Goal: Complete application form: Complete application form

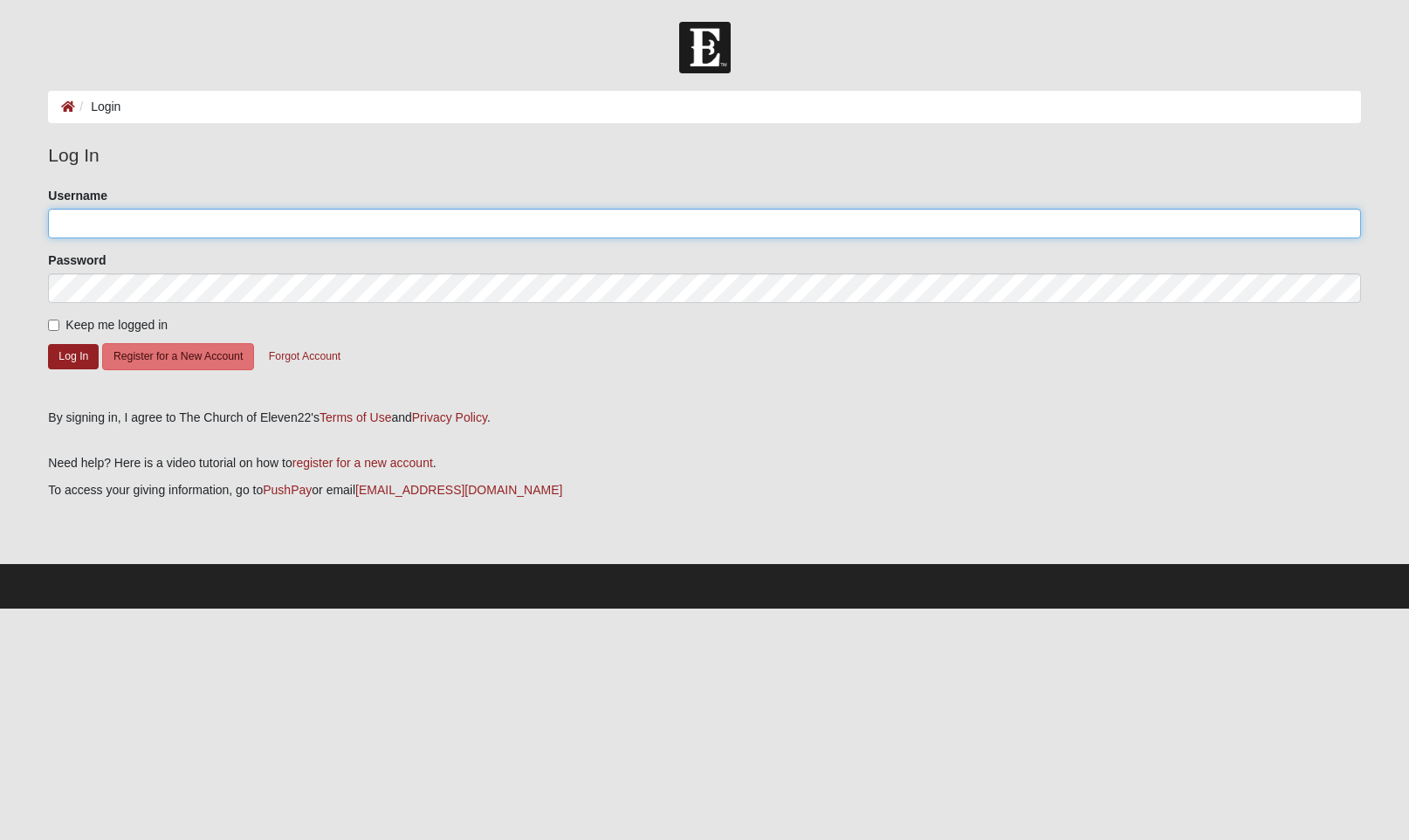
click at [157, 221] on input "Username" at bounding box center [704, 223] width 1312 height 30
click at [114, 223] on input "Username" at bounding box center [704, 223] width 1312 height 30
type input "C"
type input "cjshotts"
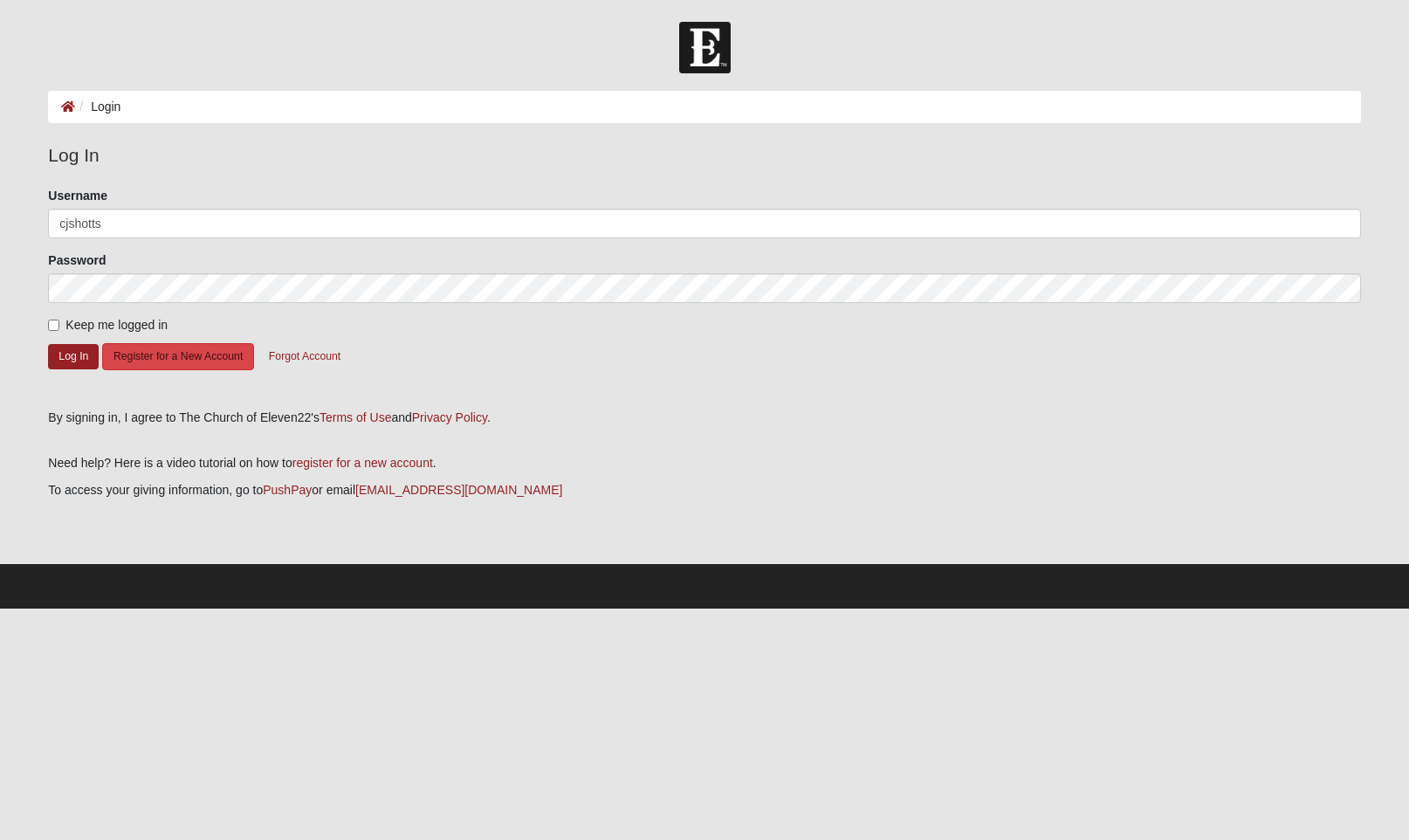
click at [148, 358] on button "Register for a New Account" at bounding box center [178, 356] width 151 height 27
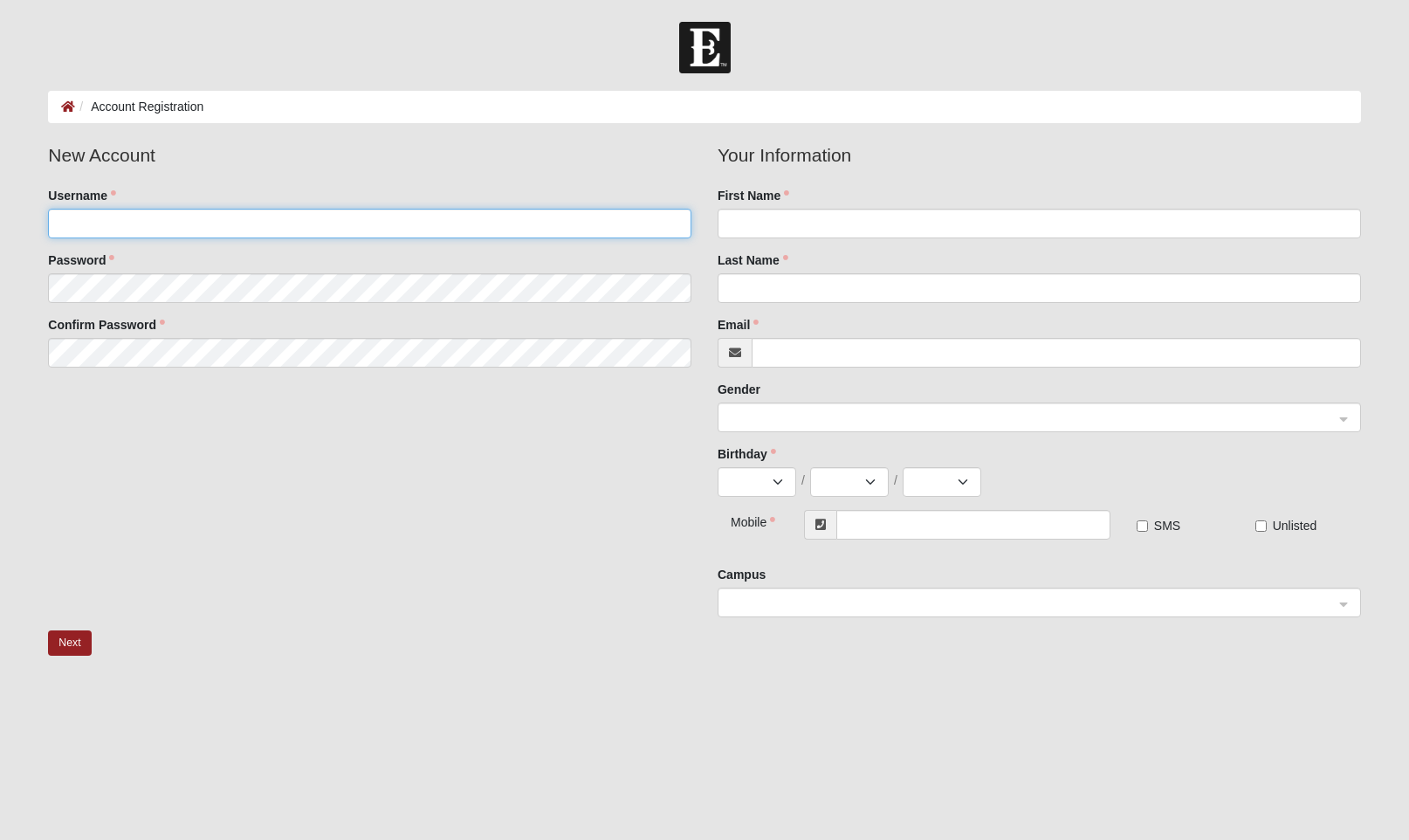
click at [147, 226] on input "Username" at bounding box center [370, 223] width 643 height 30
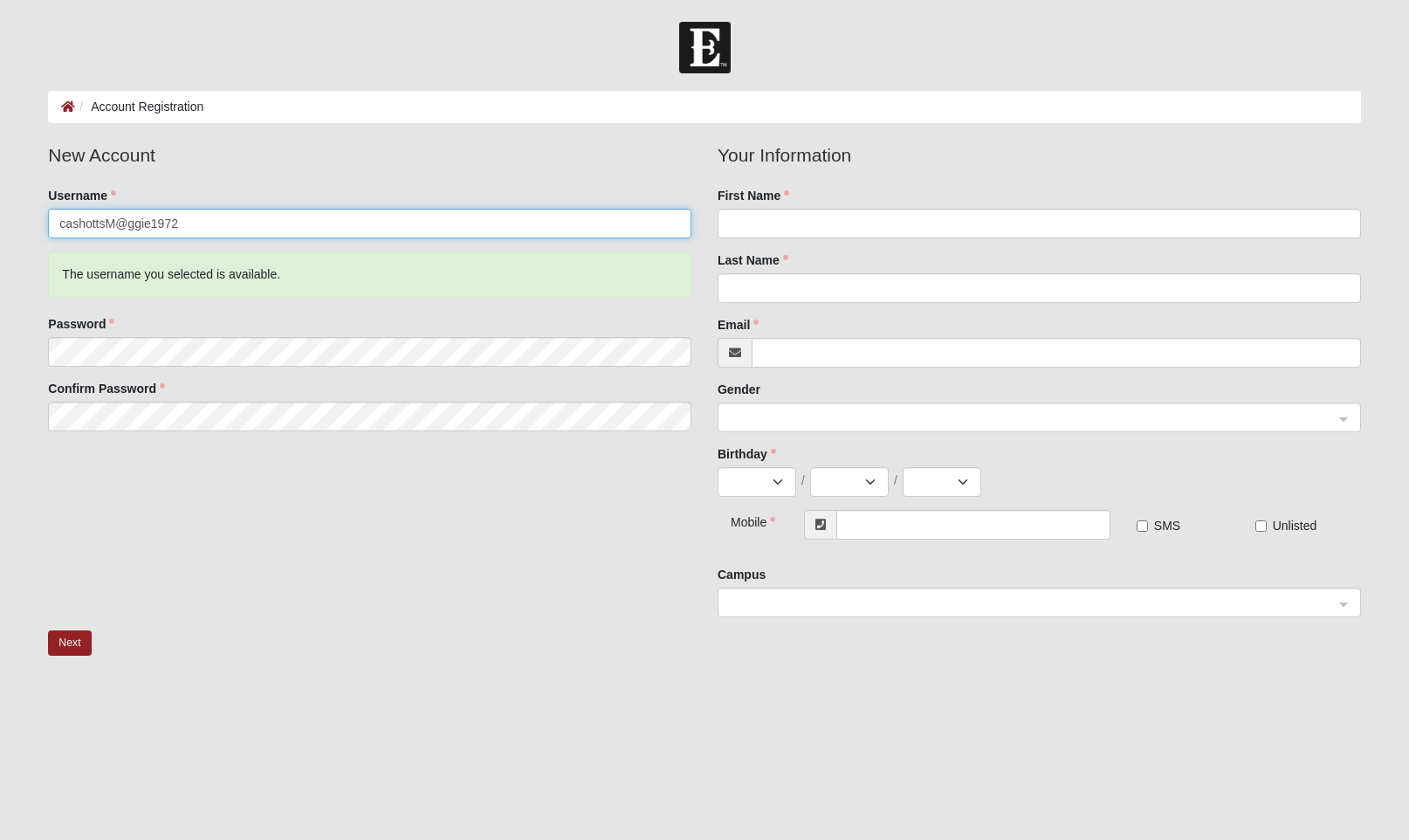
drag, startPoint x: 204, startPoint y: 221, endPoint x: -4, endPoint y: 220, distance: 208.0
click at [0, 220] on html "Log In Account Registration Account Registration Error Please correct the follo…" at bounding box center [704, 528] width 1409 height 1056
type input "cashotts"
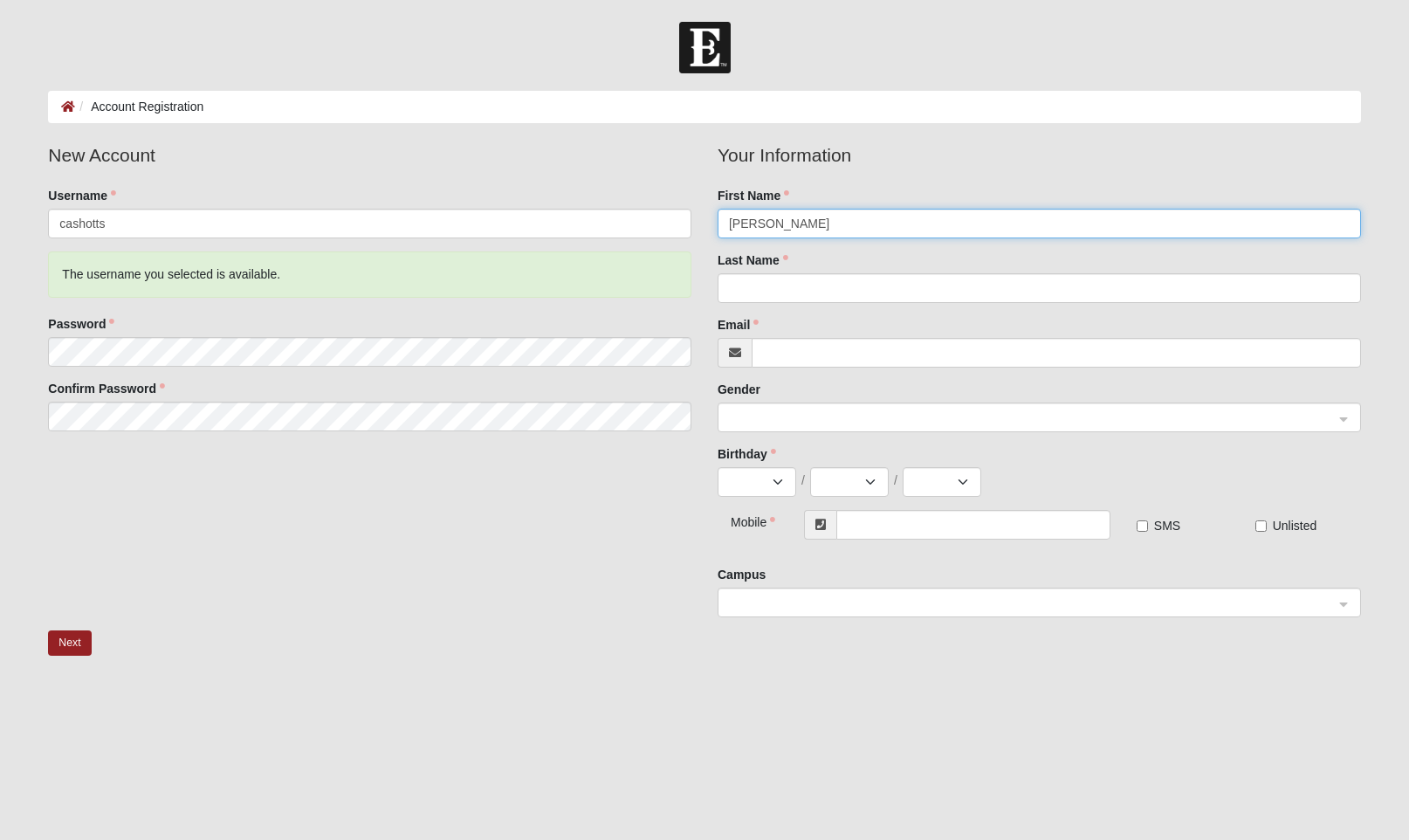
type input "Christopher"
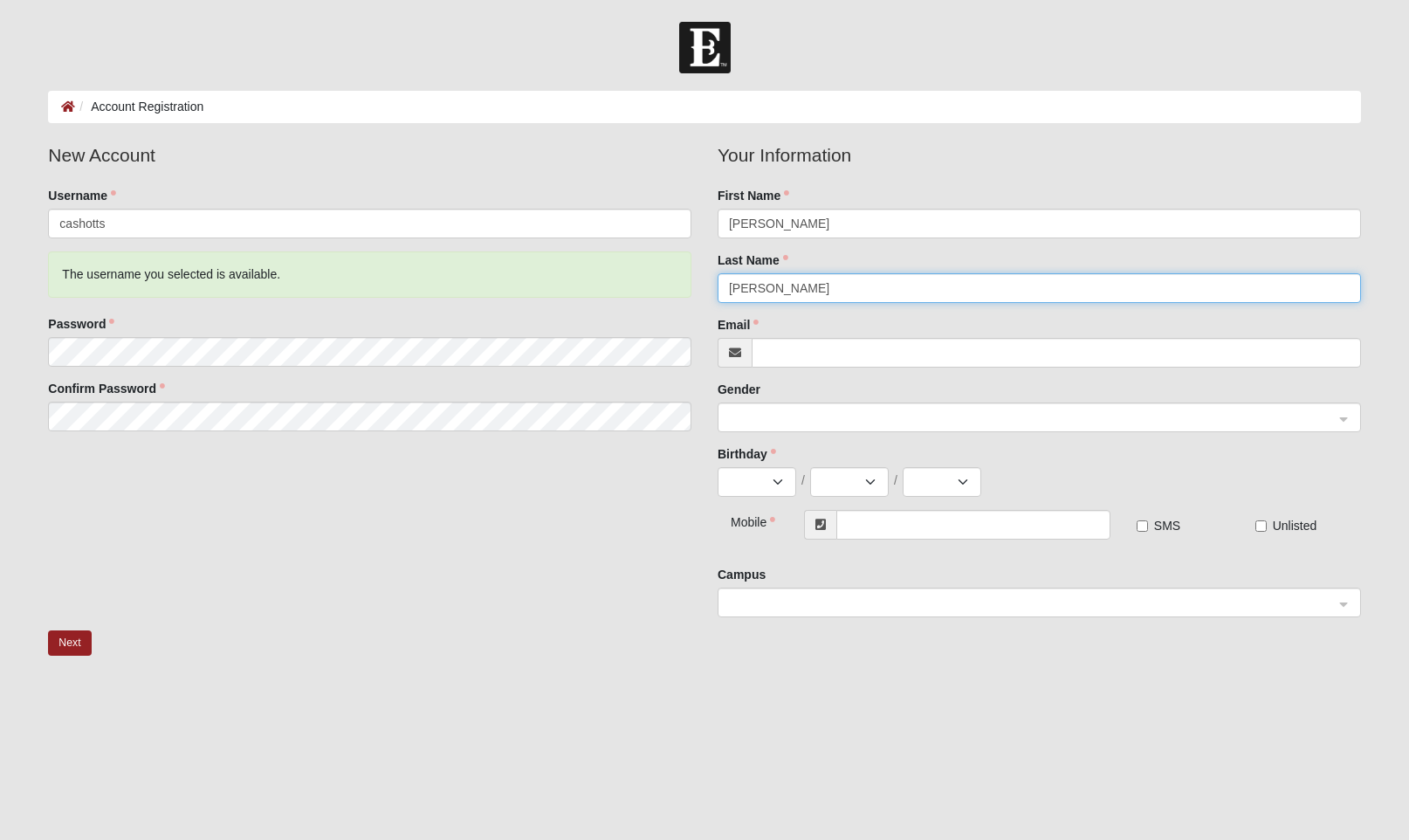
type input "Shotts"
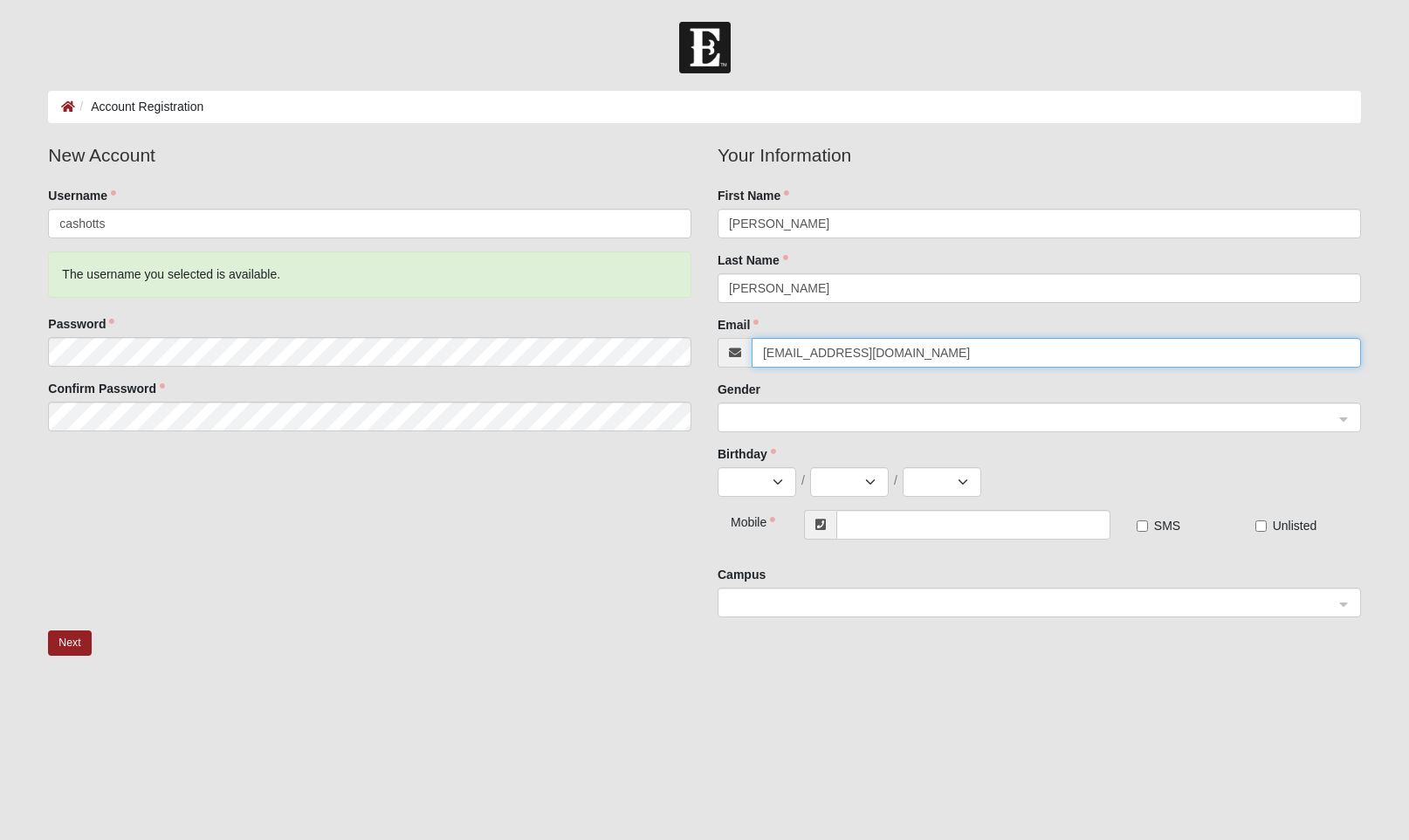
type input "cjs.smc@icloud.com"
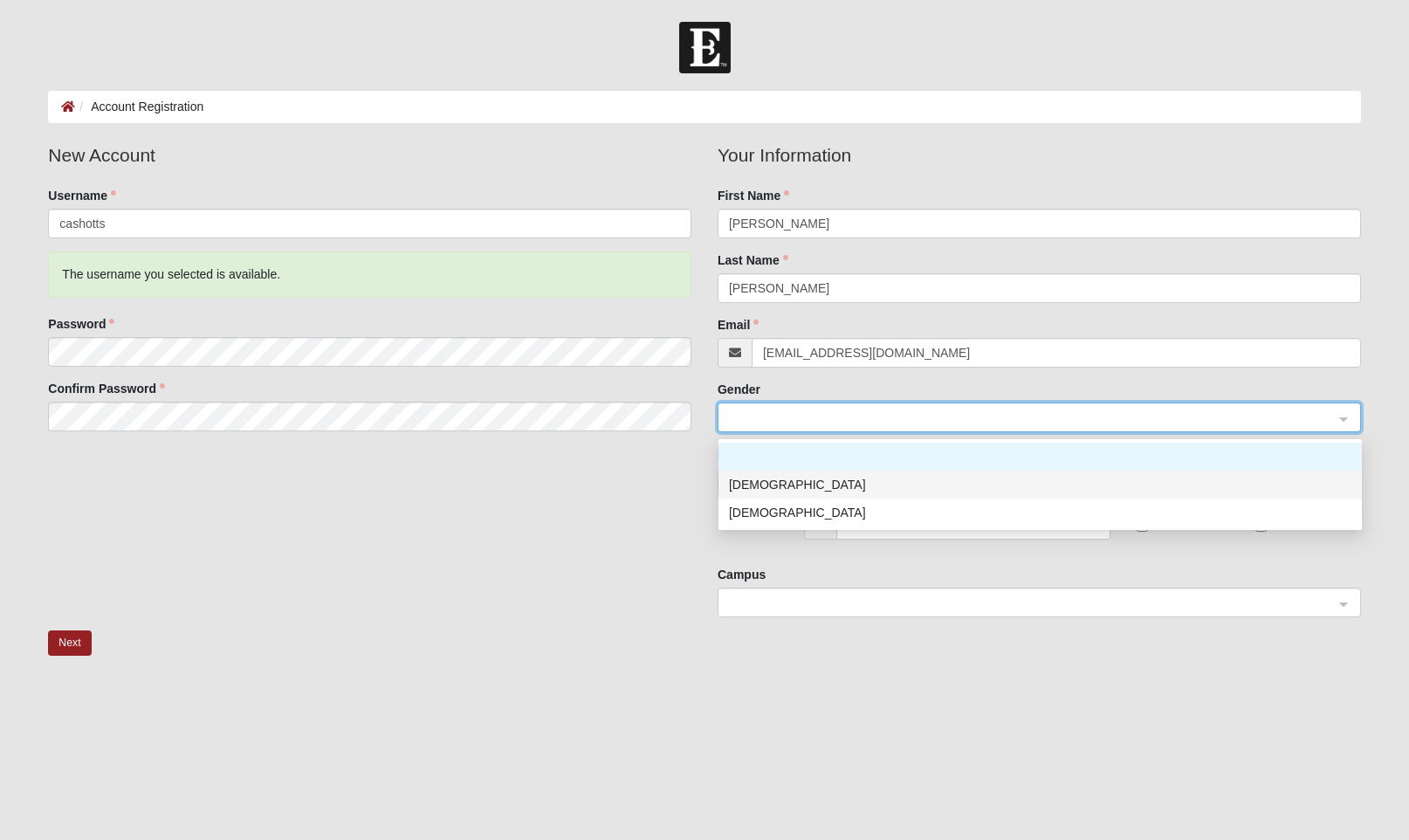
click at [770, 482] on div "Male" at bounding box center [1040, 484] width 623 height 20
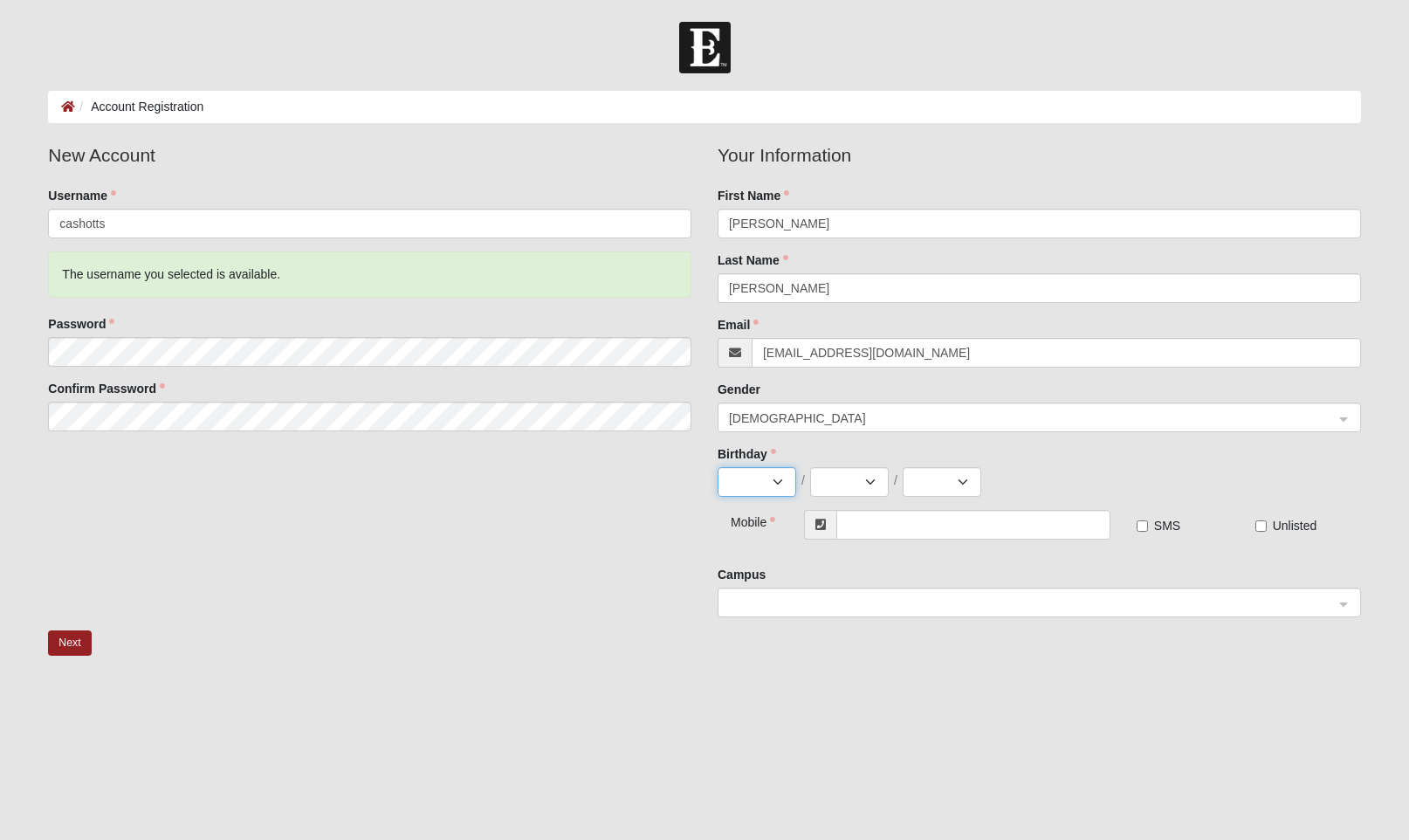
select select "12"
select select "25"
select select "1972"
click at [865, 538] on input "text" at bounding box center [973, 525] width 273 height 30
type input "[PHONE_NUMBER]"
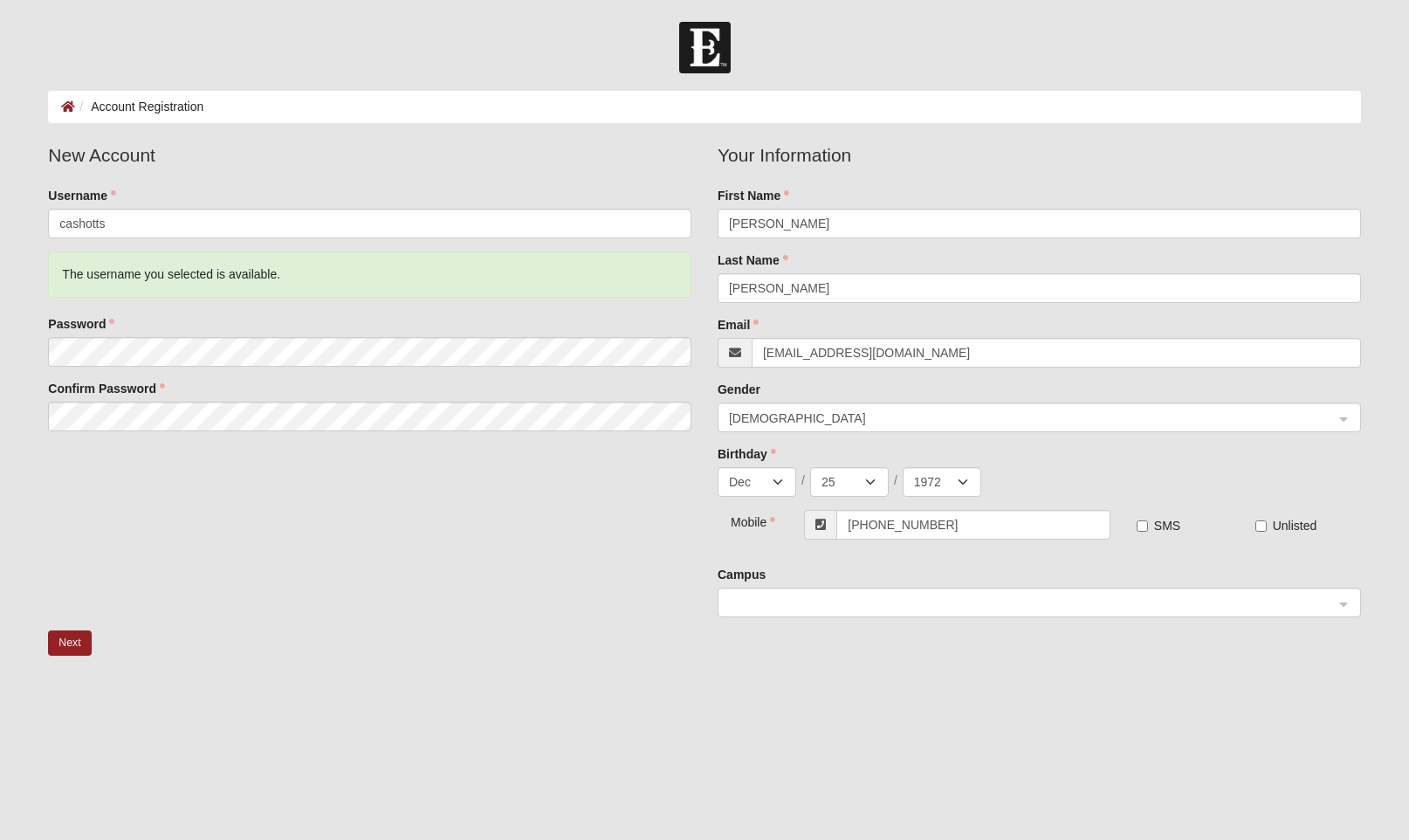
click at [1143, 532] on input "SMS" at bounding box center [1142, 526] width 11 height 11
checkbox input "true"
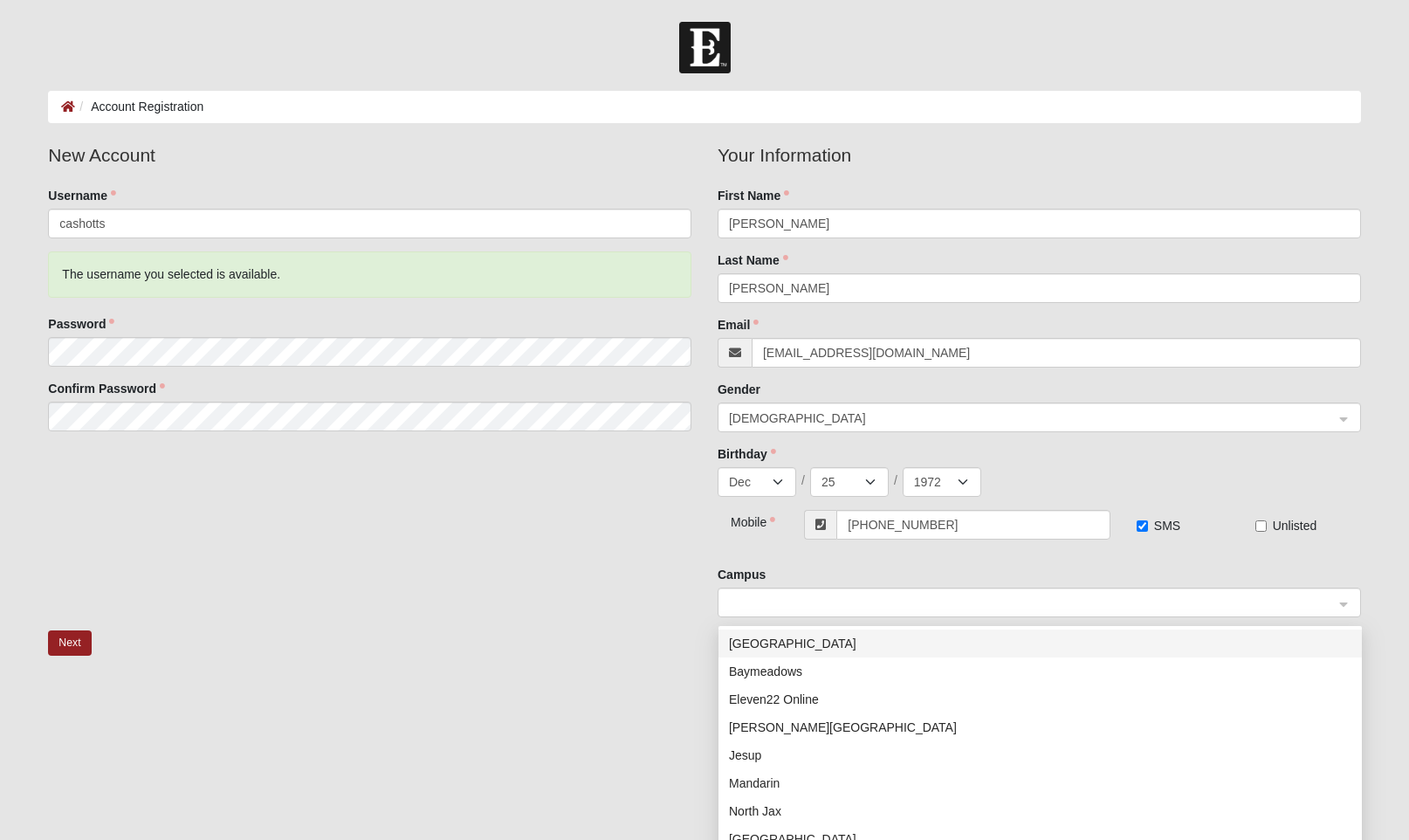
click at [885, 610] on span at bounding box center [1031, 603] width 605 height 20
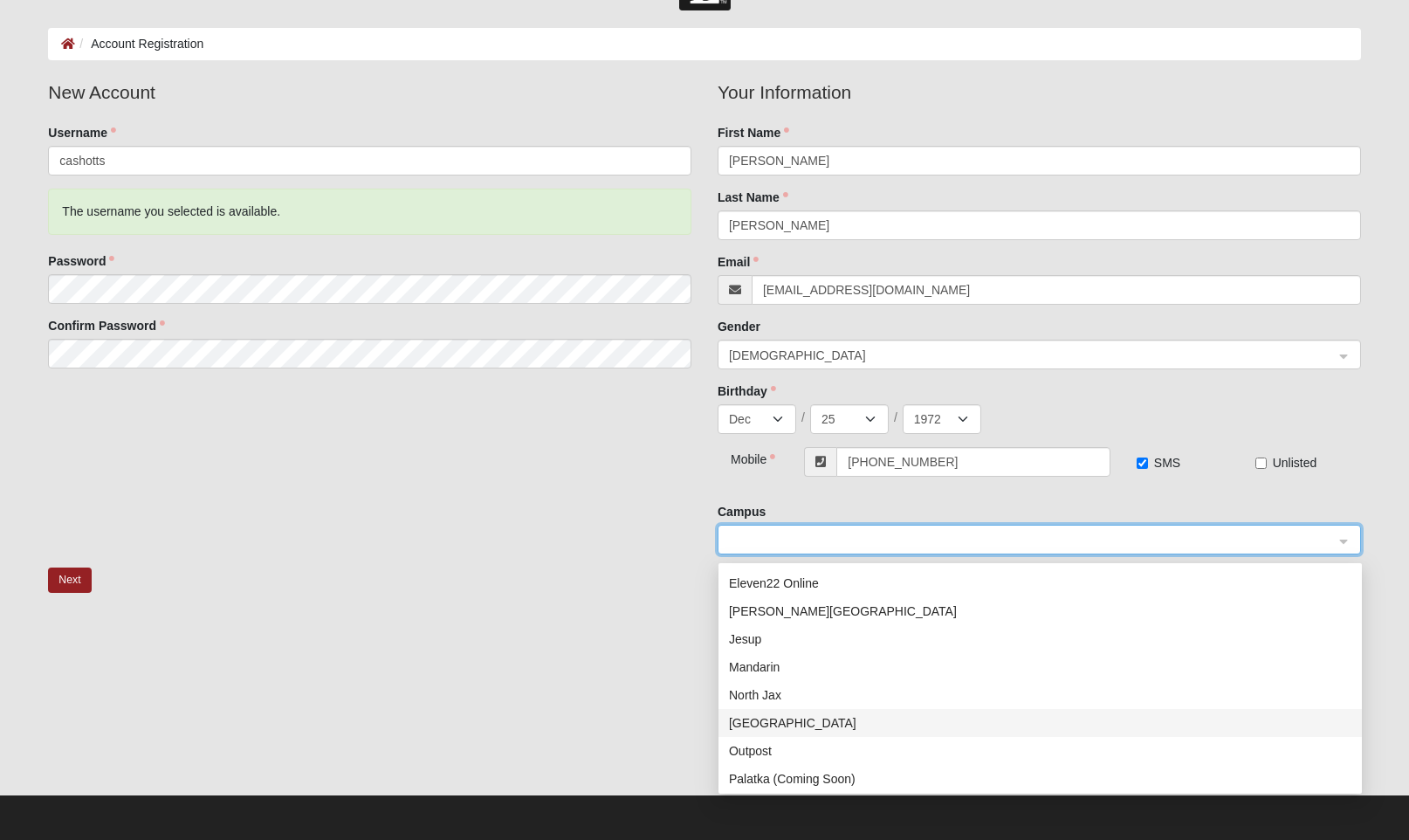
scroll to position [51, 0]
click at [796, 577] on div "Eleven22 Online" at bounding box center [1040, 584] width 623 height 20
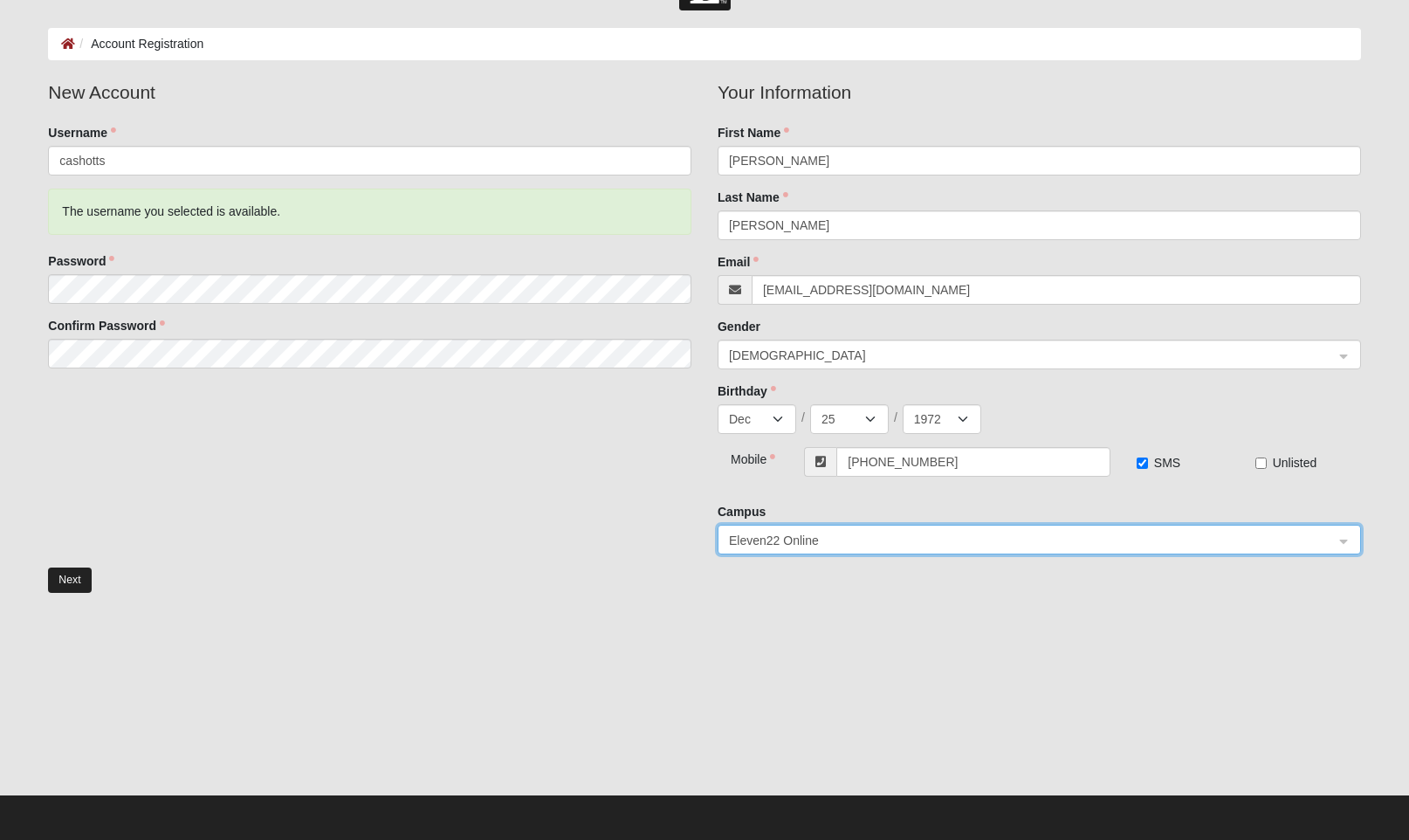
click at [62, 586] on button "Next" at bounding box center [70, 579] width 43 height 25
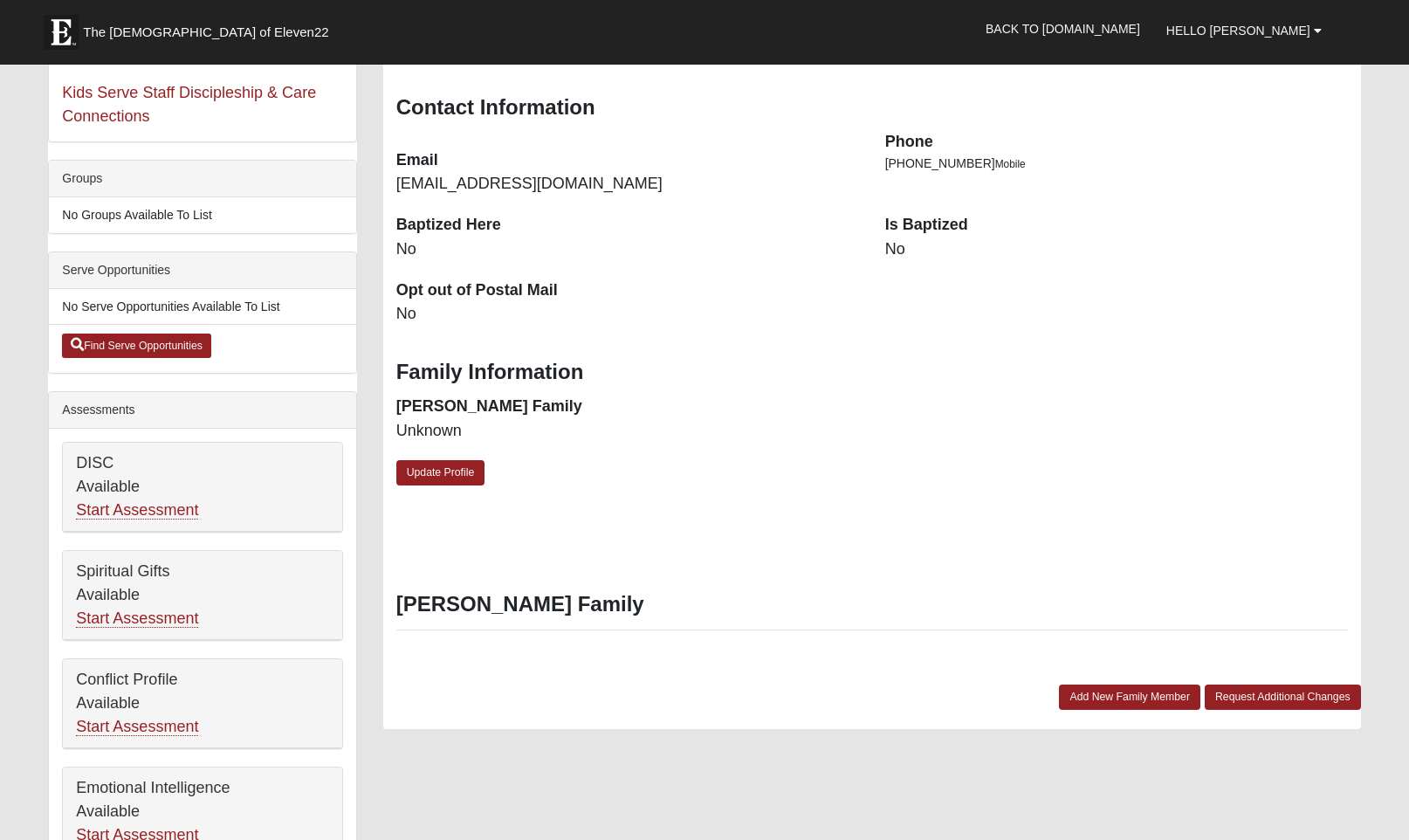
scroll to position [353, 0]
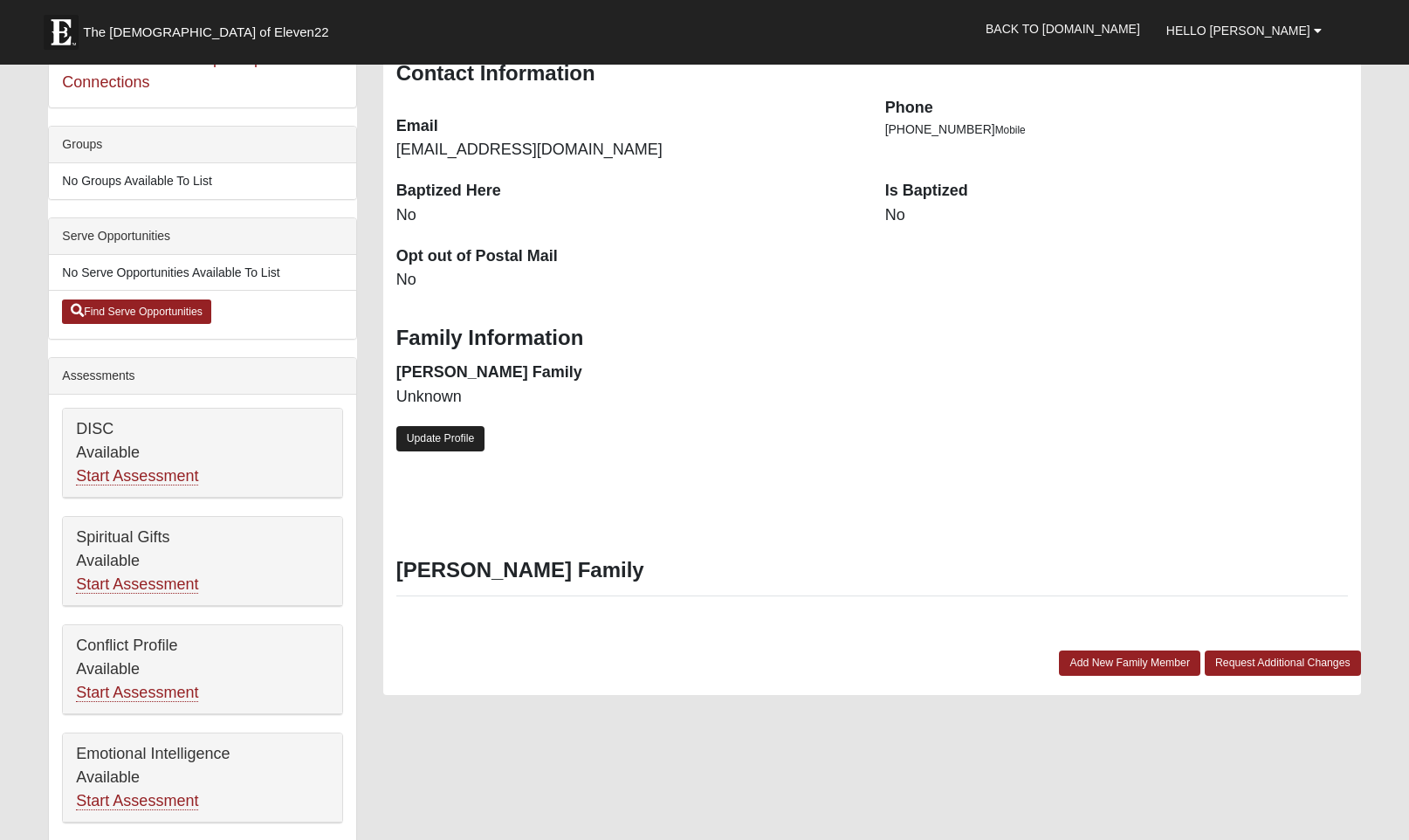
click at [424, 437] on link "Update Profile" at bounding box center [441, 438] width 89 height 25
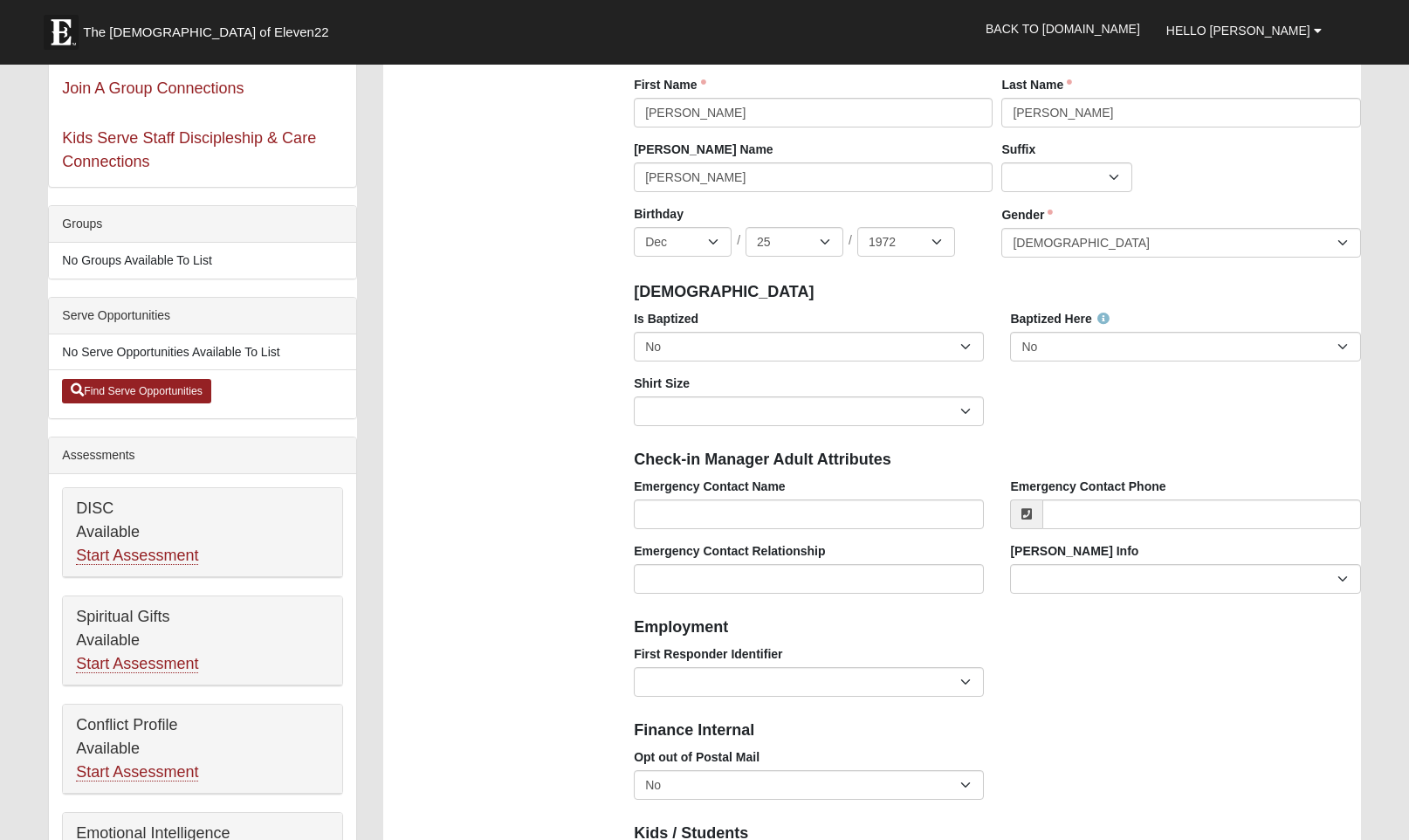
scroll to position [276, 0]
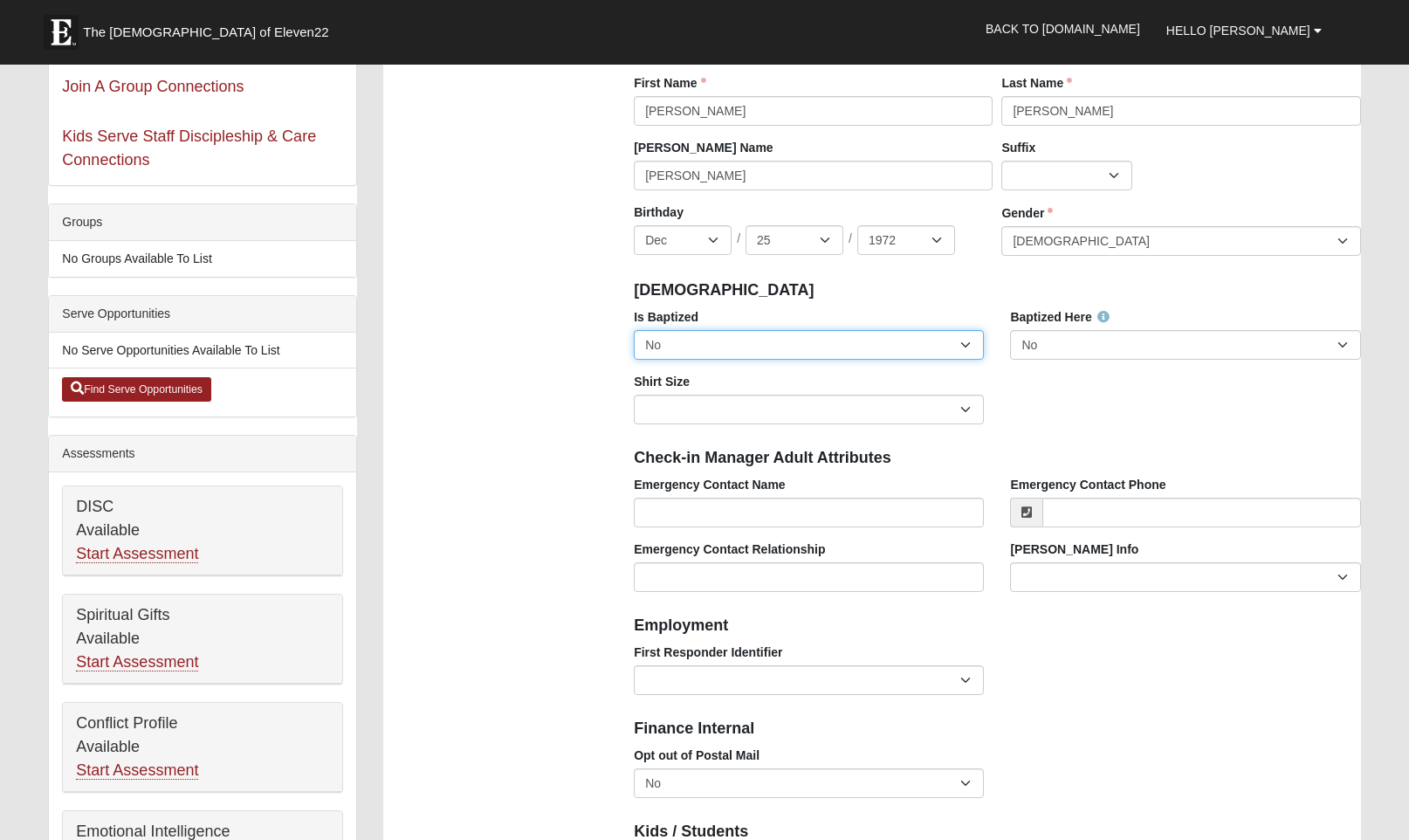
select select "True"
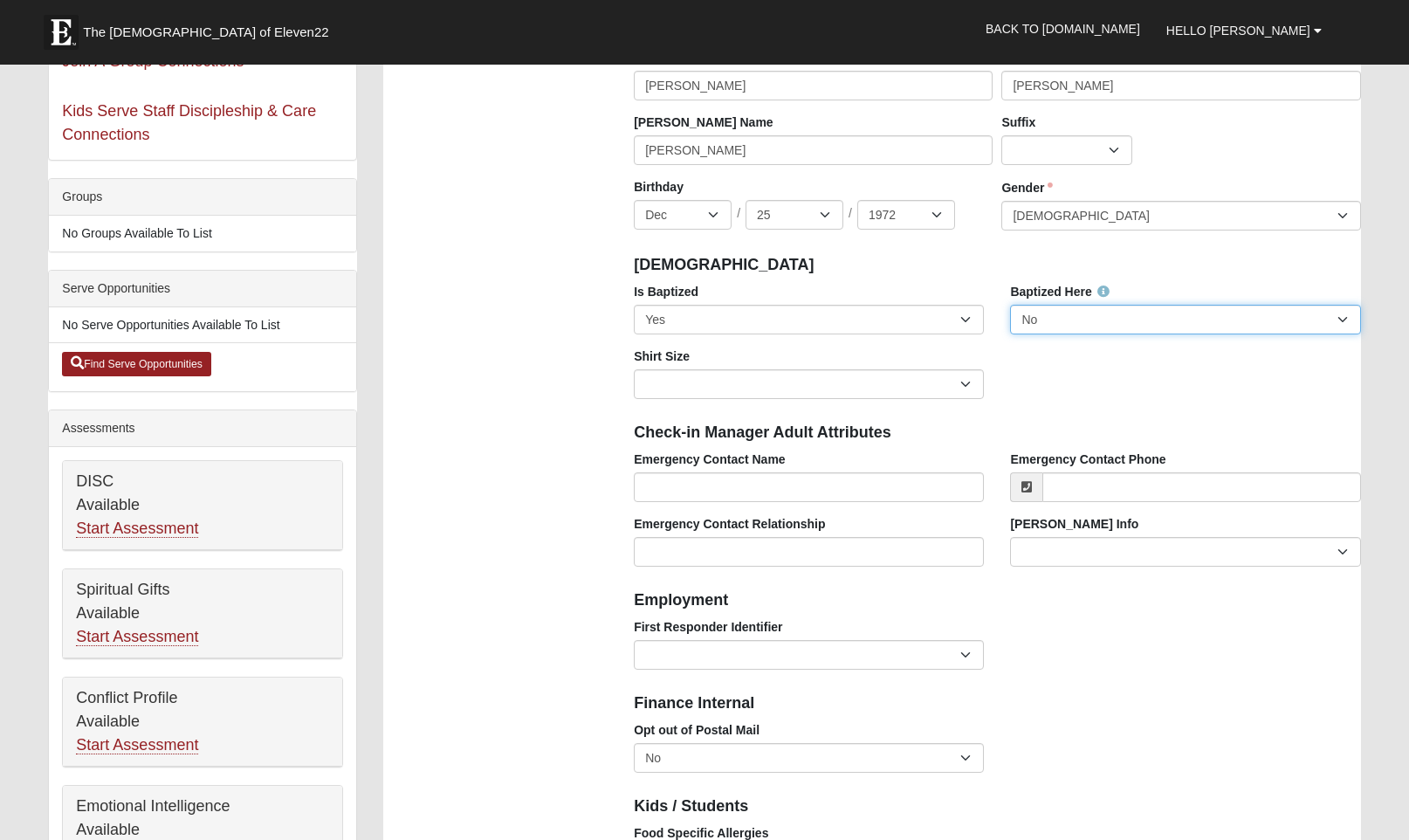
scroll to position [279, 0]
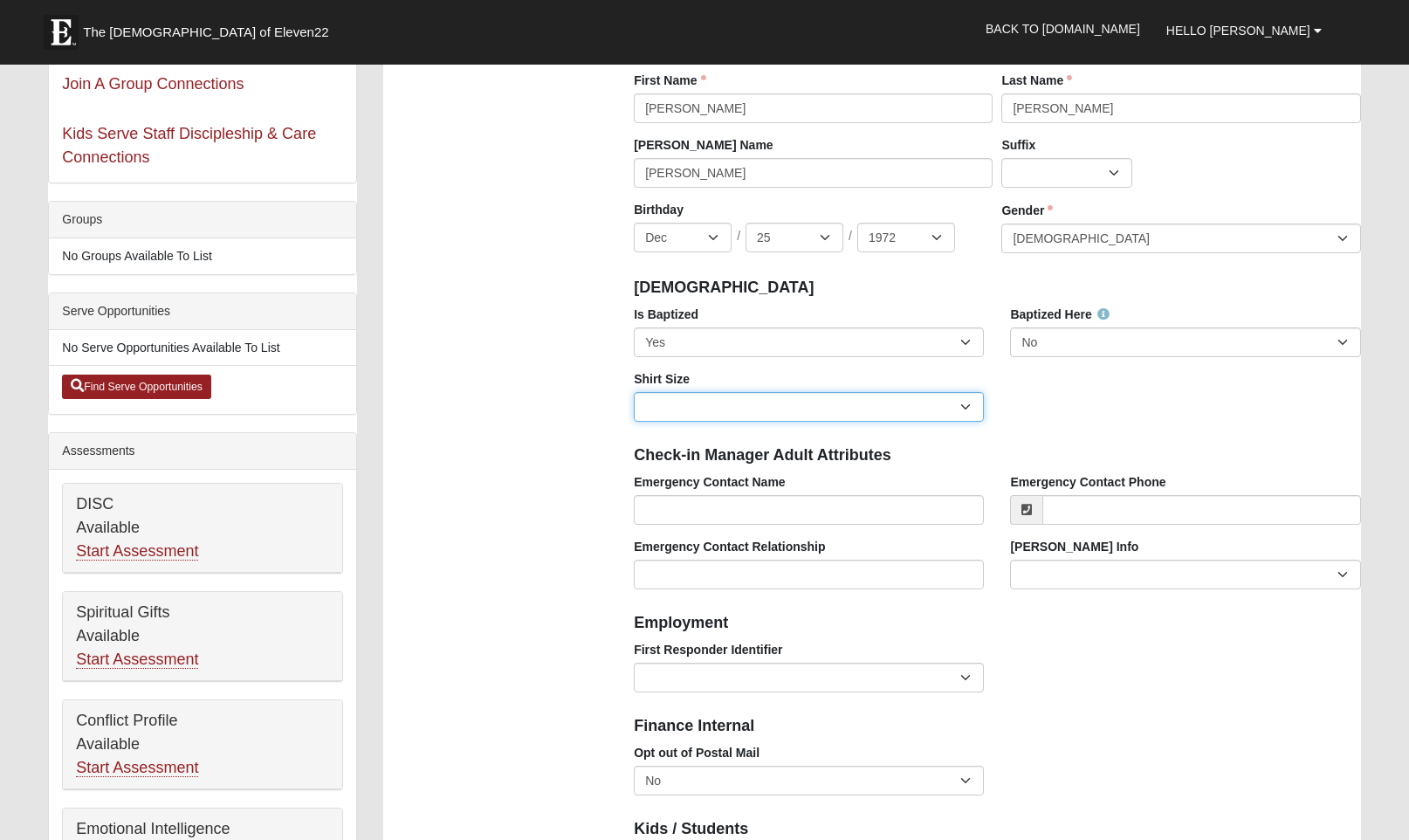
select select "Adult XL"
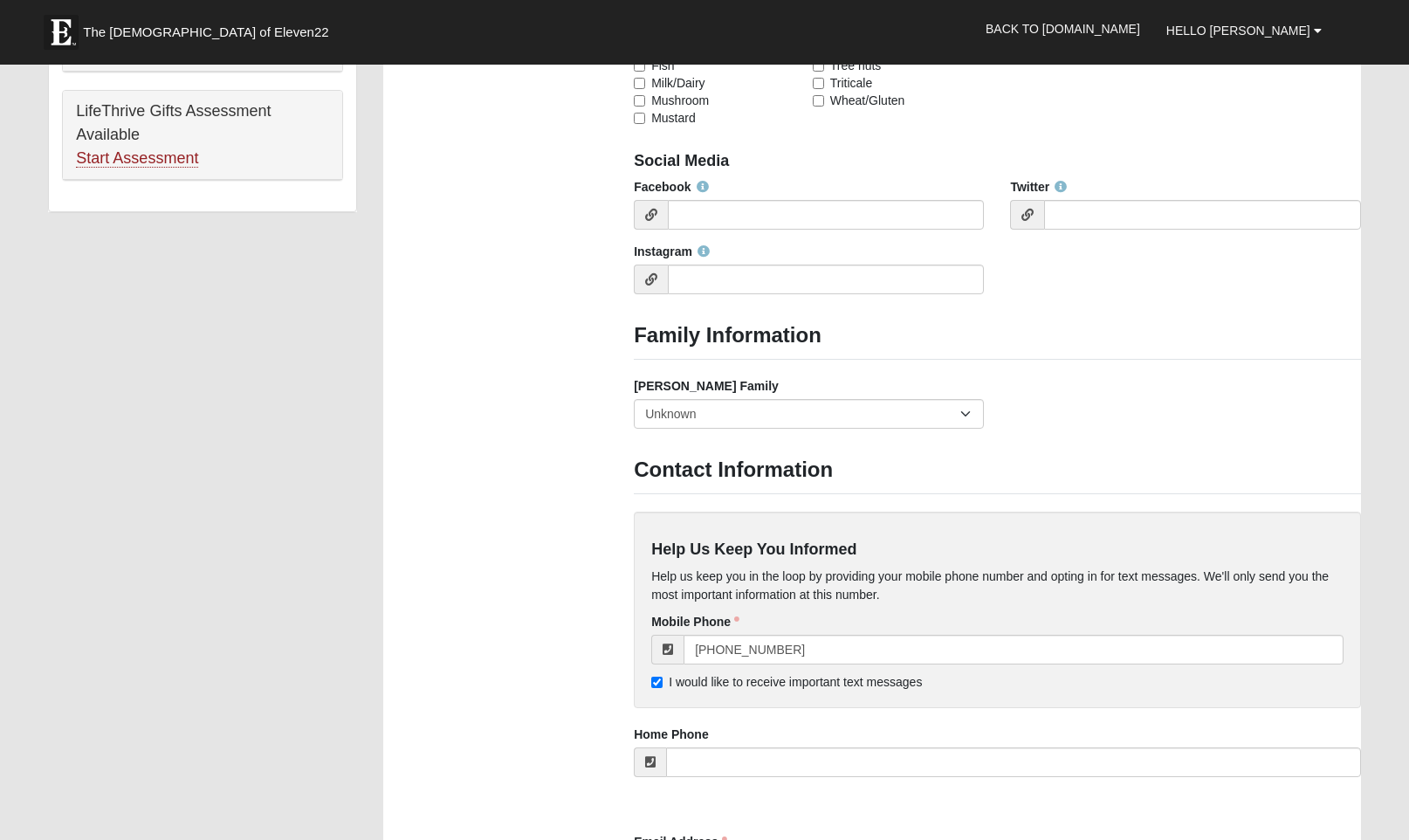
scroll to position [1214, 0]
select select "2891"
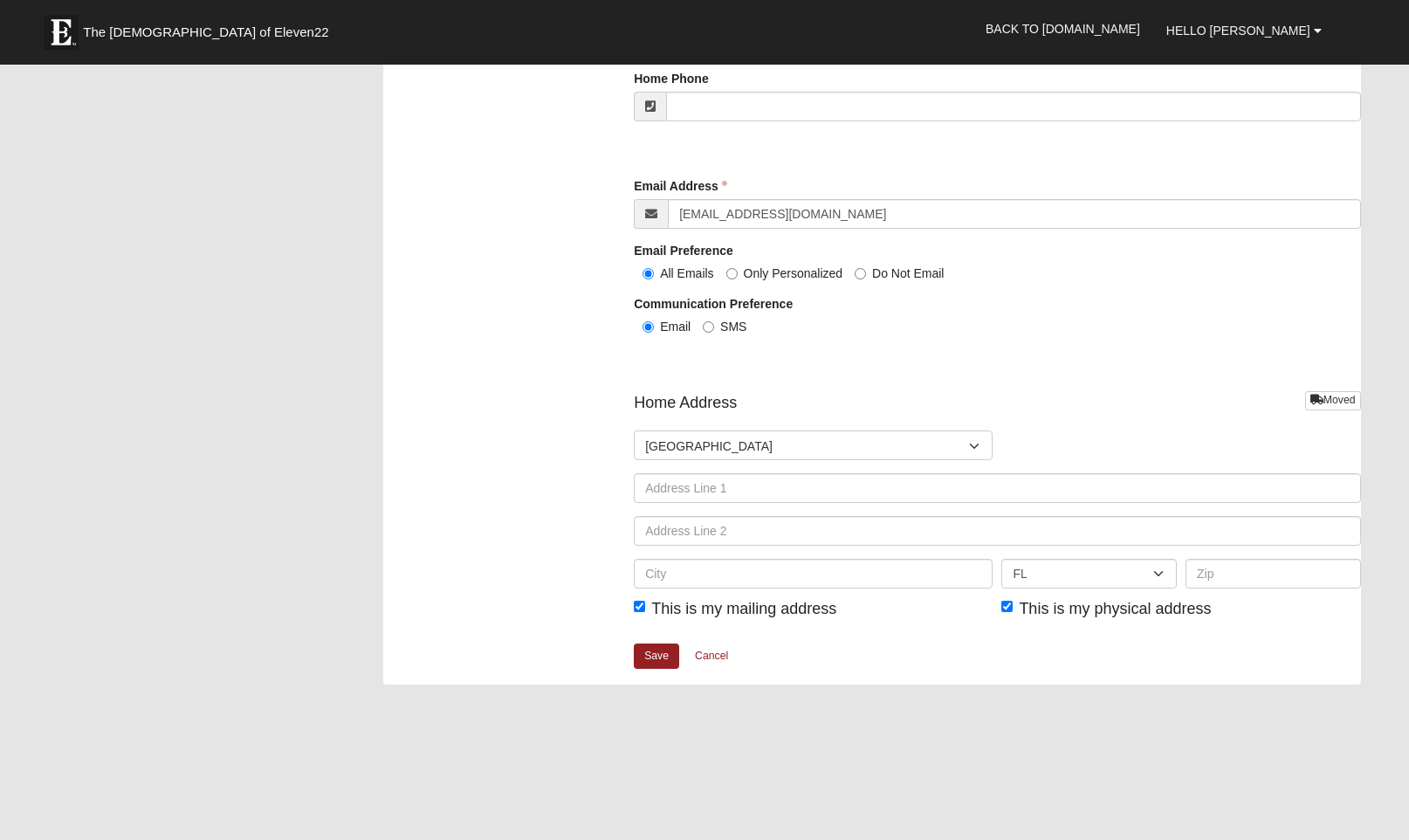
scroll to position [1888, 0]
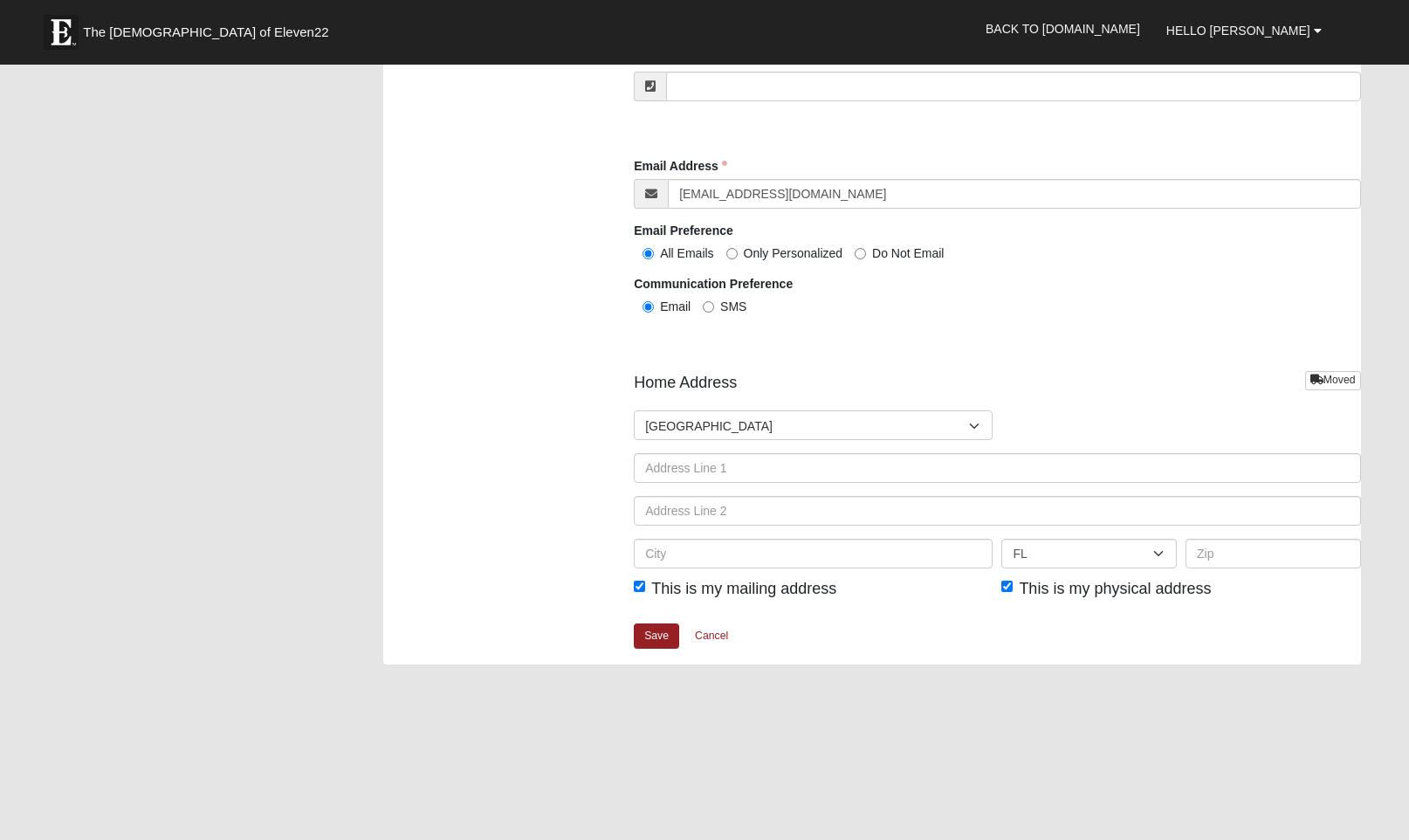
click at [661, 635] on link "Save" at bounding box center [656, 636] width 46 height 25
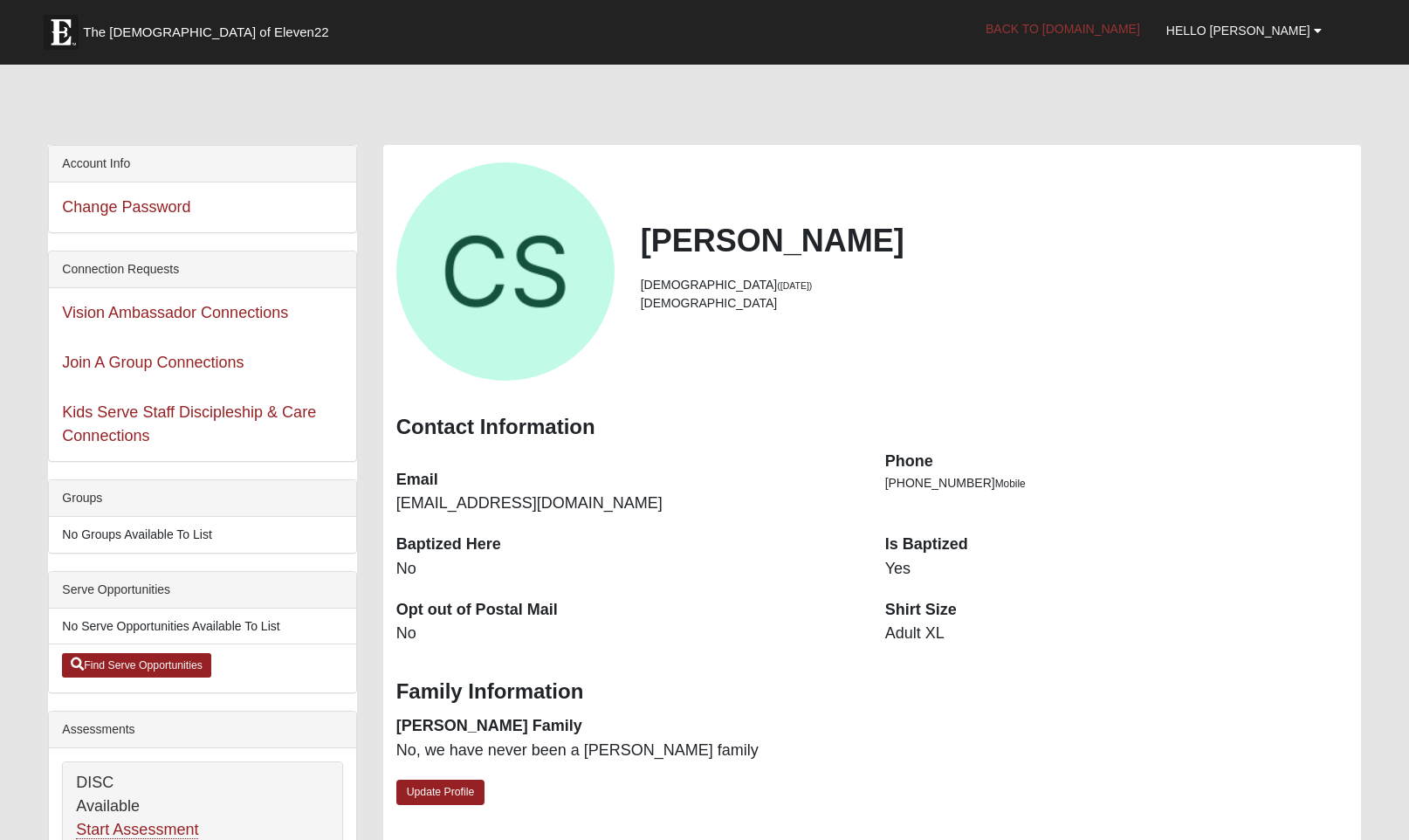
click at [1095, 29] on link "Back to COE22.com" at bounding box center [1062, 29] width 180 height 44
click at [1085, 20] on link "Back to [DOMAIN_NAME]" at bounding box center [1062, 29] width 180 height 44
click at [1310, 31] on link "Hello [PERSON_NAME]" at bounding box center [1244, 30] width 181 height 44
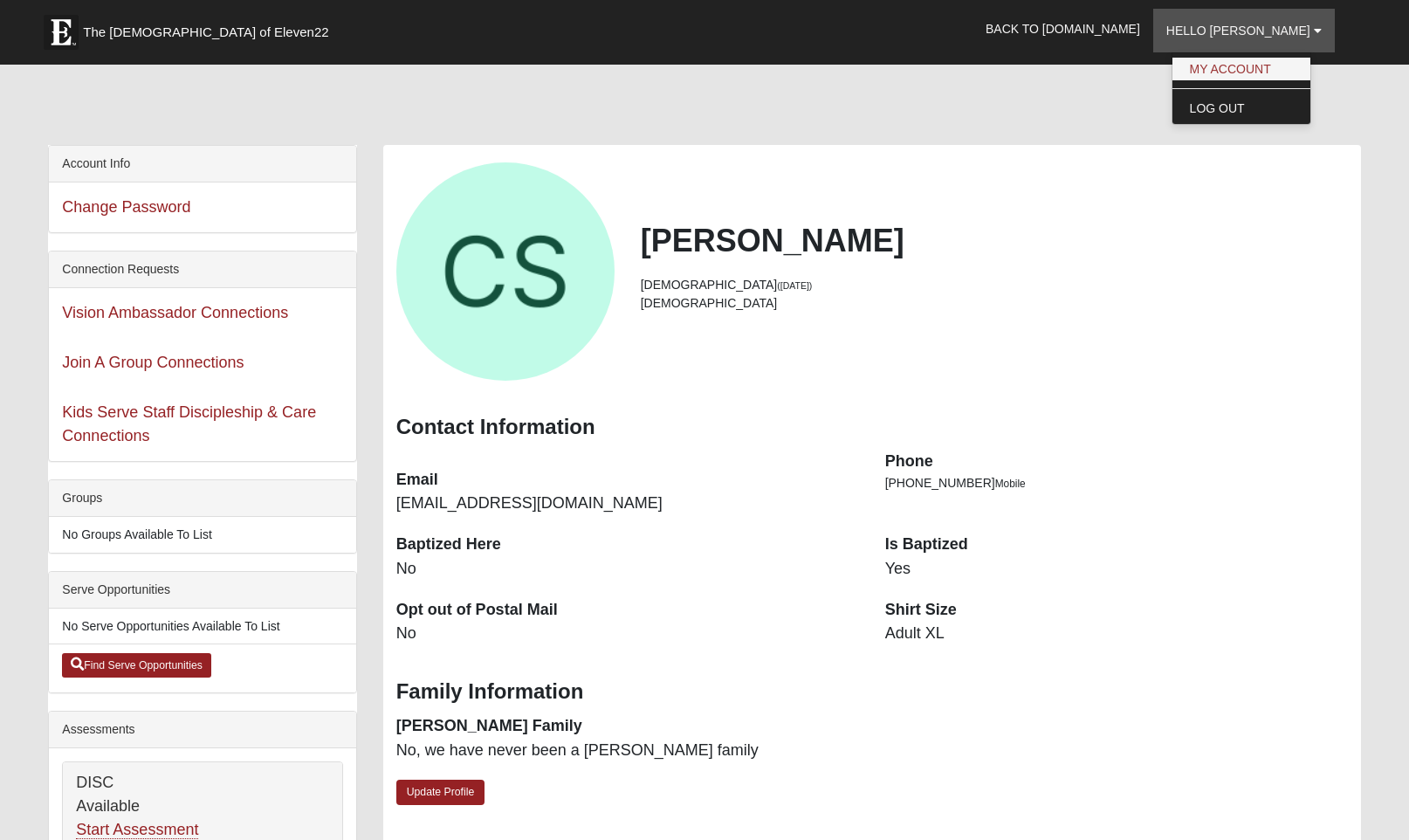
click at [1232, 73] on link "My Account" at bounding box center [1241, 69] width 138 height 22
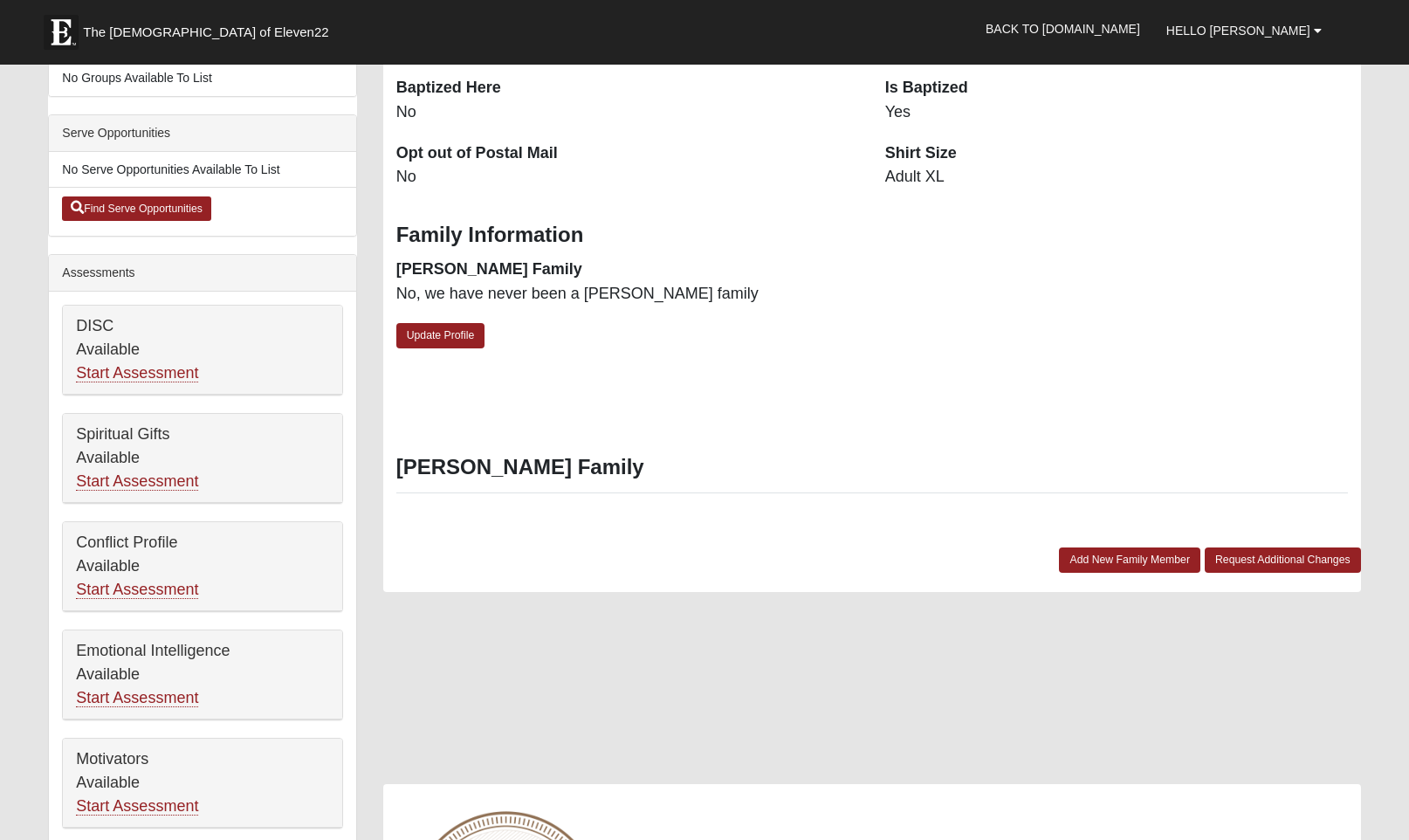
scroll to position [470, 0]
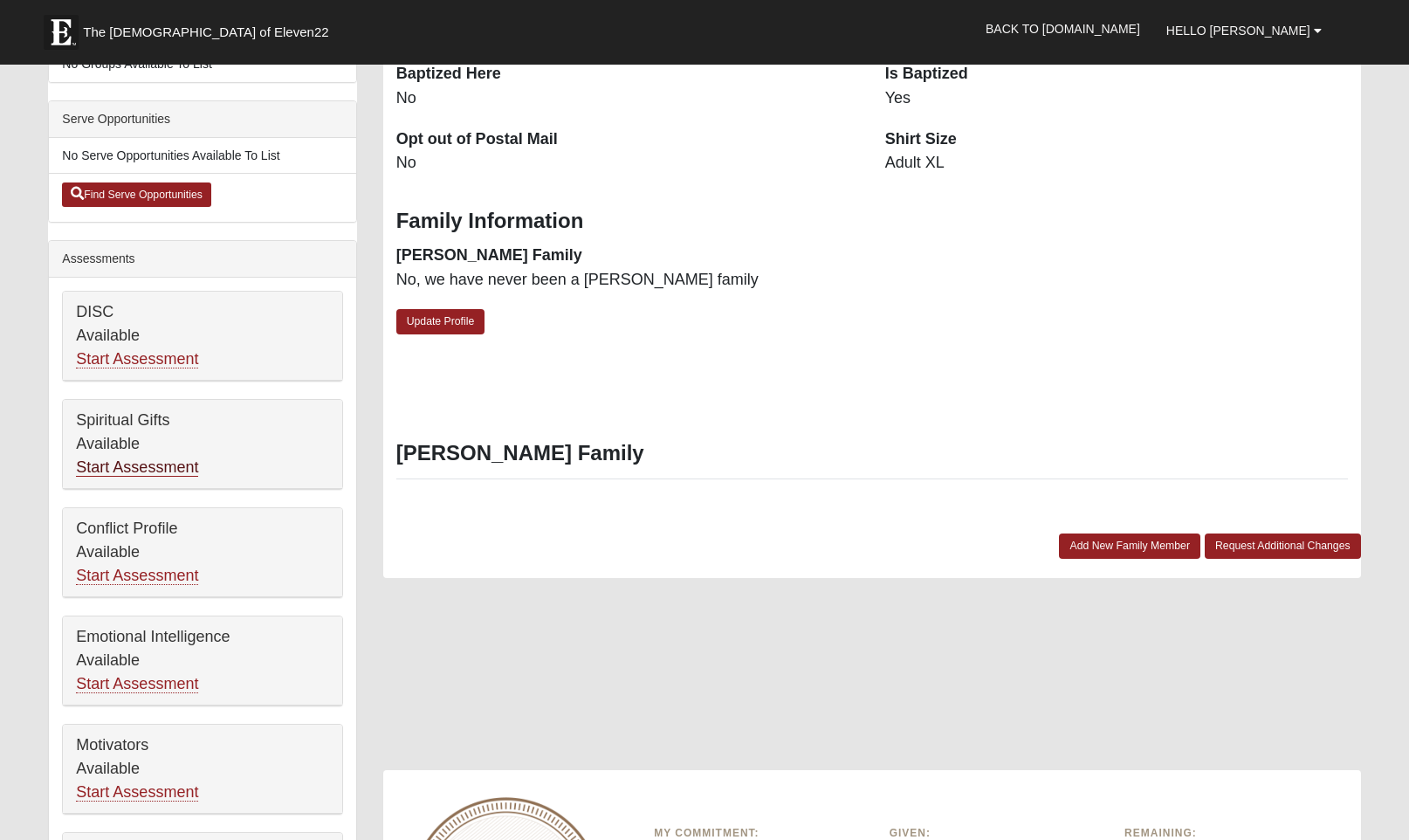
click at [113, 466] on link "Start Assessment" at bounding box center [137, 467] width 122 height 19
